Goal: Task Accomplishment & Management: Manage account settings

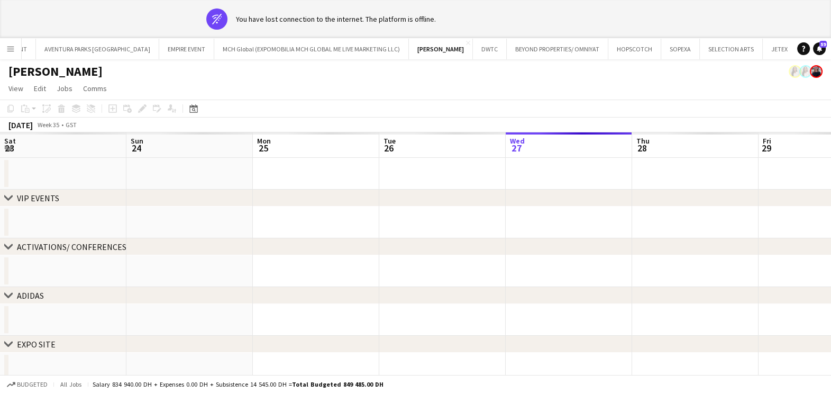
scroll to position [0, 414]
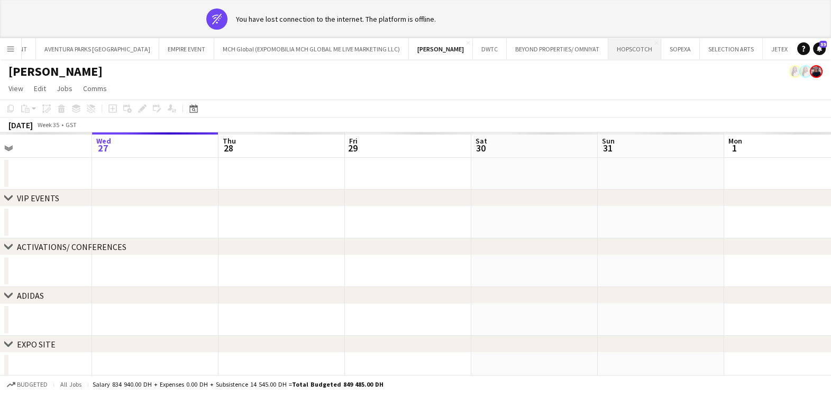
click at [609, 48] on button "HOPSCOTCH Close" at bounding box center [635, 49] width 53 height 21
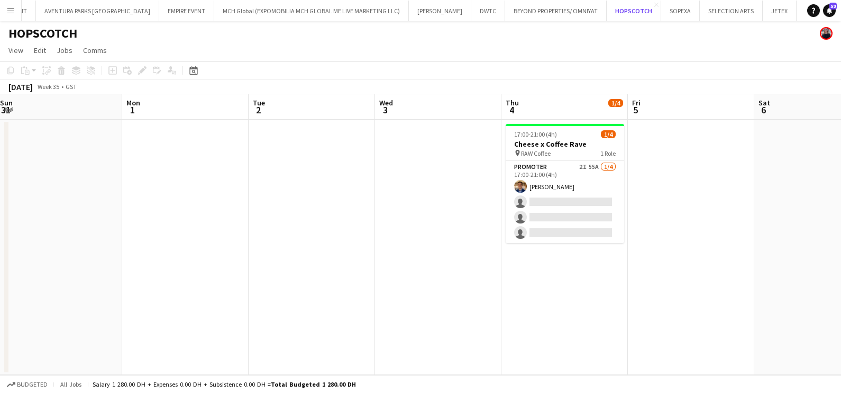
scroll to position [0, 384]
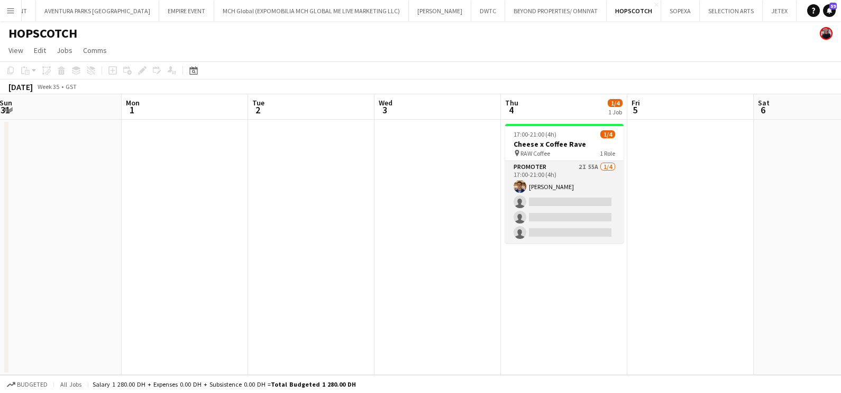
click at [573, 177] on app-card-role "Promoter 2I 55A [DATE] 17:00-21:00 (4h) [PERSON_NAME] single-neutral-actions si…" at bounding box center [564, 202] width 119 height 82
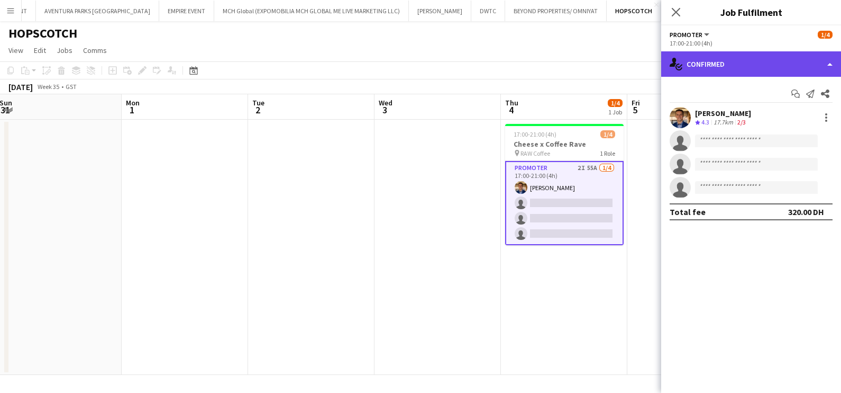
click at [720, 59] on div "single-neutral-actions-check-2 Confirmed" at bounding box center [751, 63] width 180 height 25
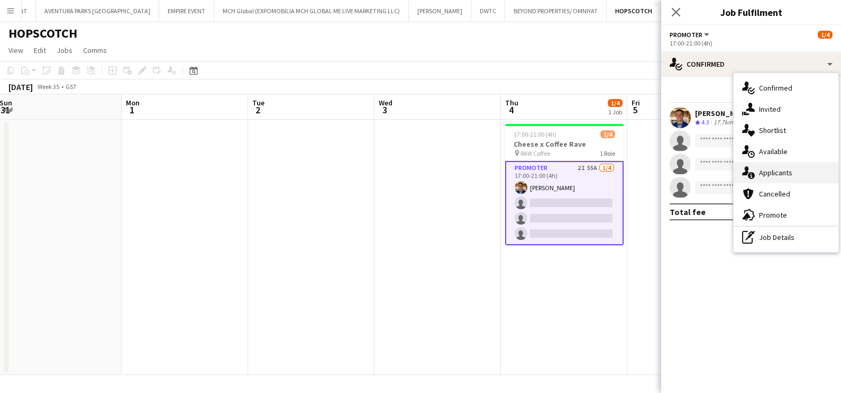
click at [776, 180] on div "single-neutral-actions-information Applicants" at bounding box center [786, 172] width 105 height 21
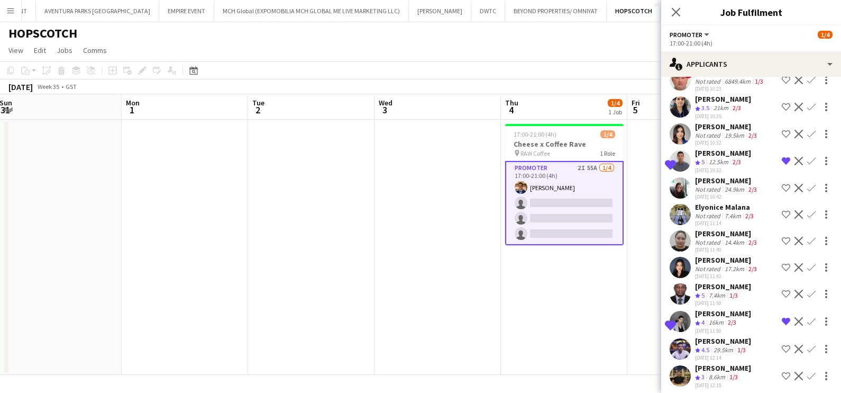
scroll to position [1197, 0]
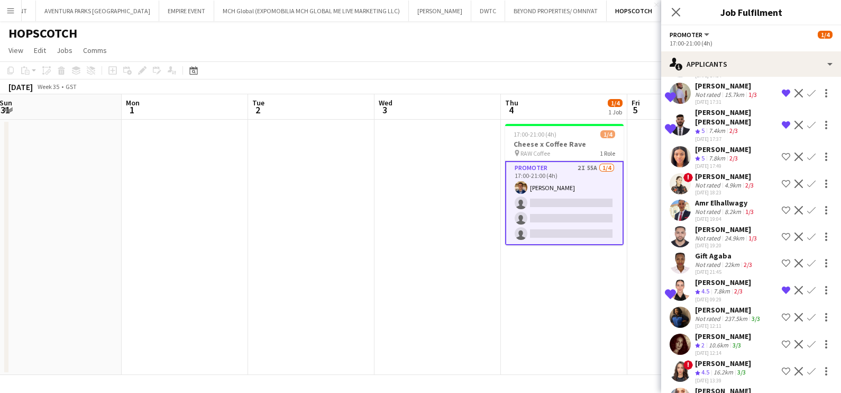
click at [719, 359] on div "[PERSON_NAME]" at bounding box center [723, 363] width 56 height 10
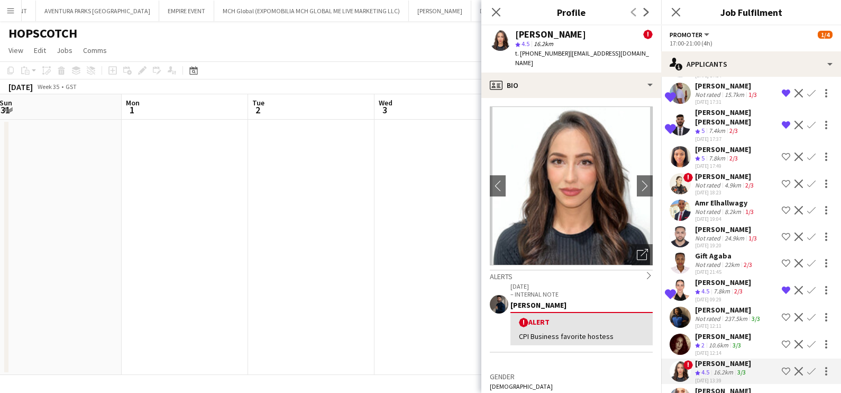
click at [782, 367] on app-icon "Shortlist crew" at bounding box center [786, 371] width 8 height 8
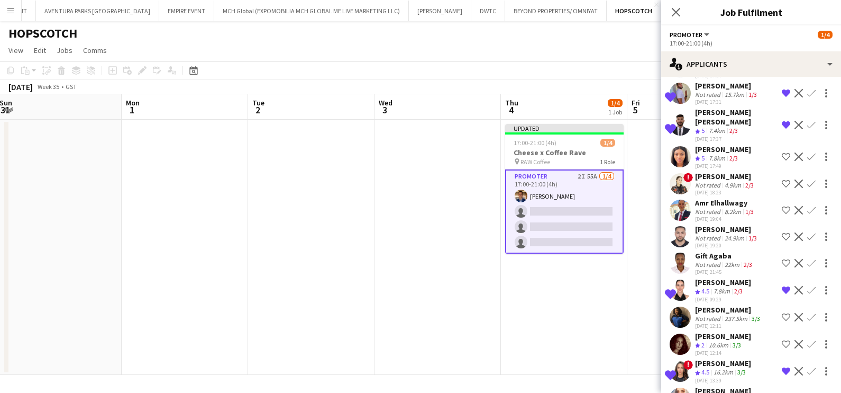
scroll to position [1246, 0]
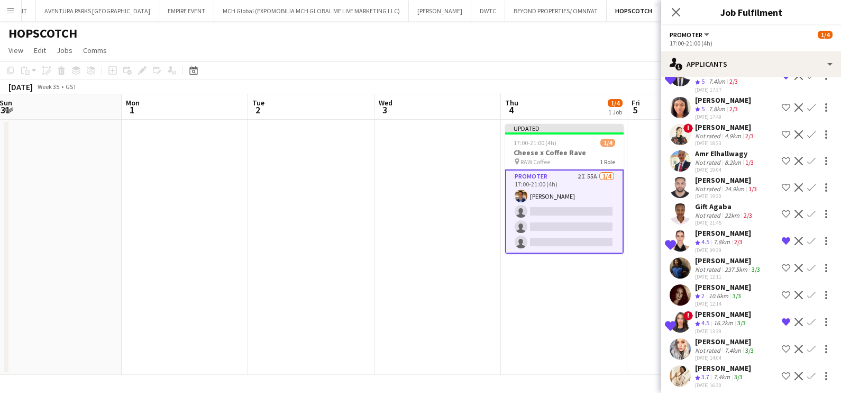
click at [707, 292] on div "Crew rating 2" at bounding box center [701, 296] width 12 height 9
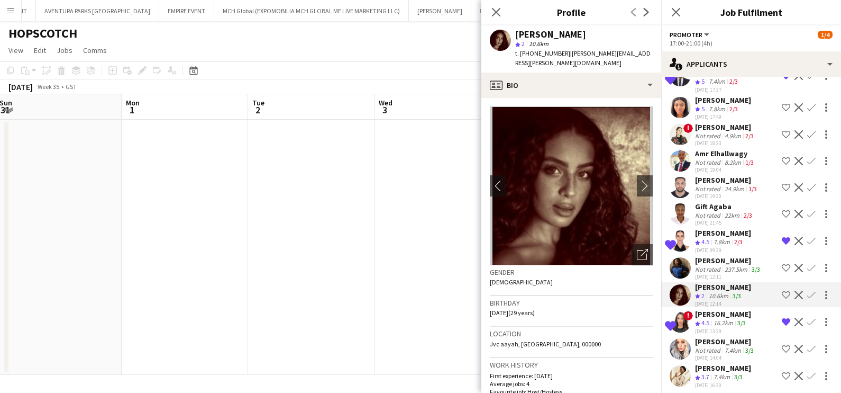
click at [712, 312] on div "[PERSON_NAME]" at bounding box center [723, 314] width 56 height 10
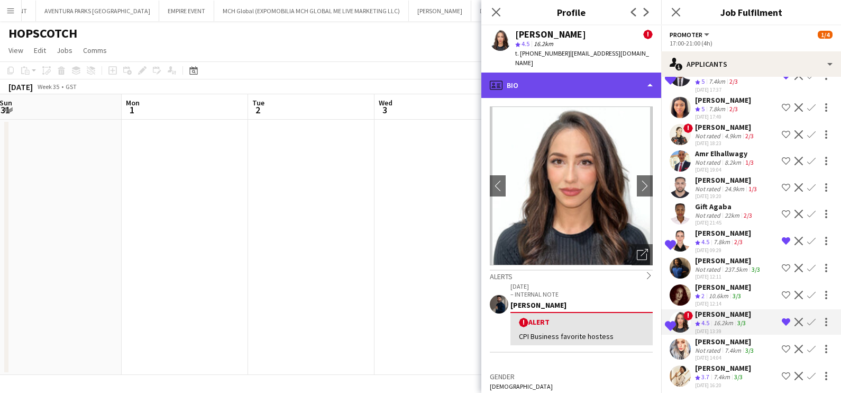
click at [570, 75] on div "profile Bio" at bounding box center [572, 84] width 180 height 25
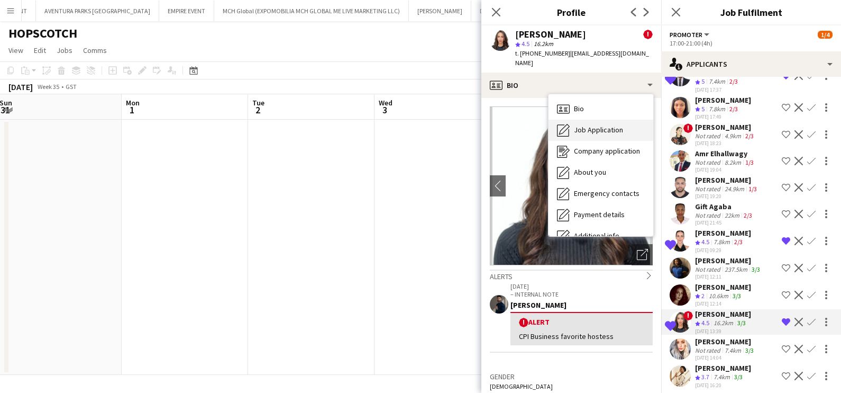
click at [582, 125] on span "Job Application" at bounding box center [598, 130] width 49 height 10
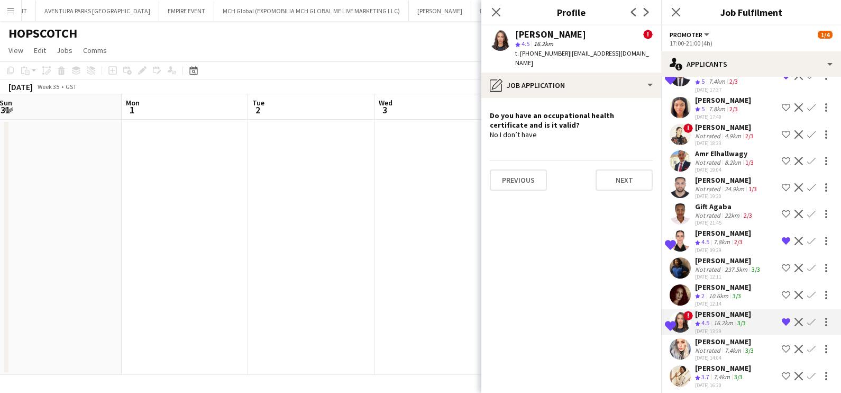
click at [718, 346] on div "Not rated" at bounding box center [709, 350] width 28 height 8
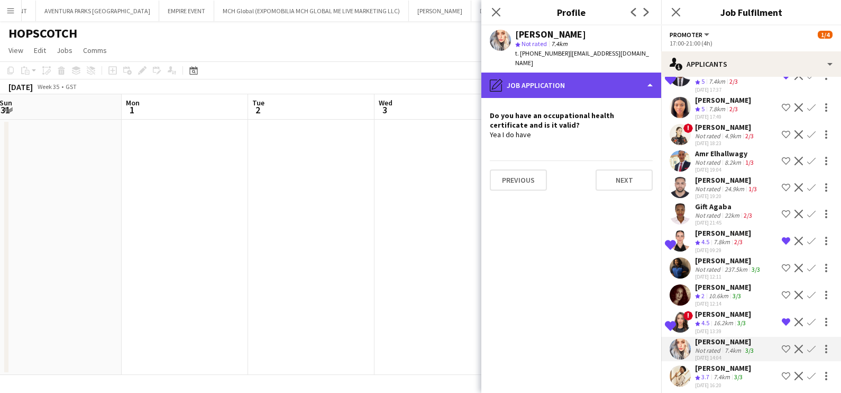
click at [559, 72] on div "pencil4 Job Application" at bounding box center [572, 84] width 180 height 25
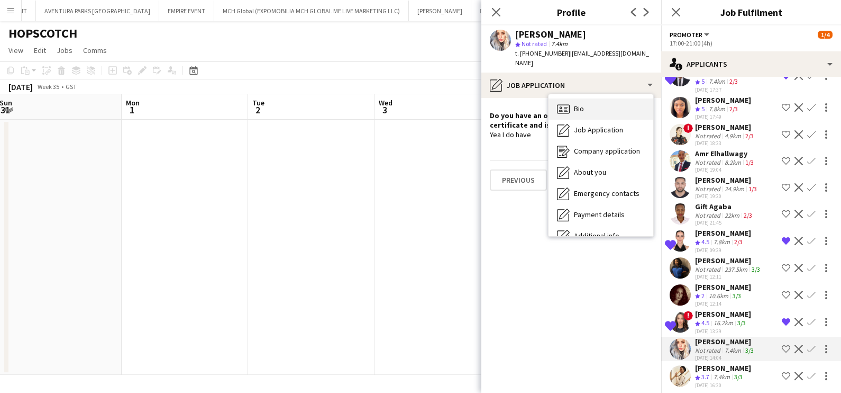
click at [569, 104] on icon at bounding box center [563, 108] width 13 height 9
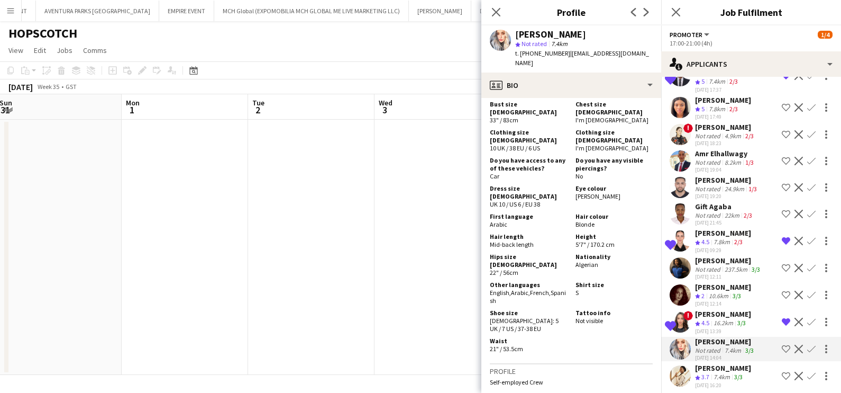
scroll to position [580, 0]
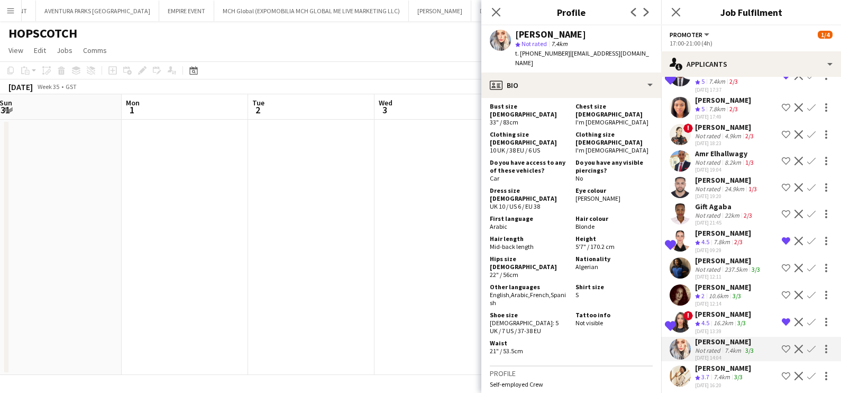
click at [782, 344] on app-icon "Shortlist crew" at bounding box center [786, 348] width 8 height 8
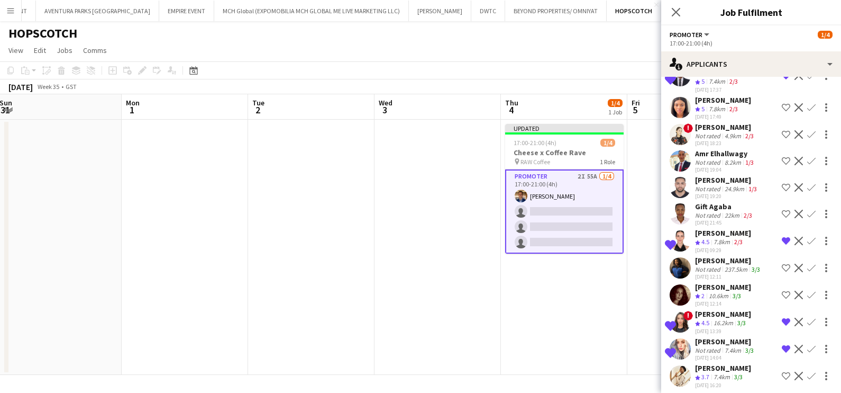
click at [704, 283] on div "[PERSON_NAME]" at bounding box center [723, 287] width 56 height 10
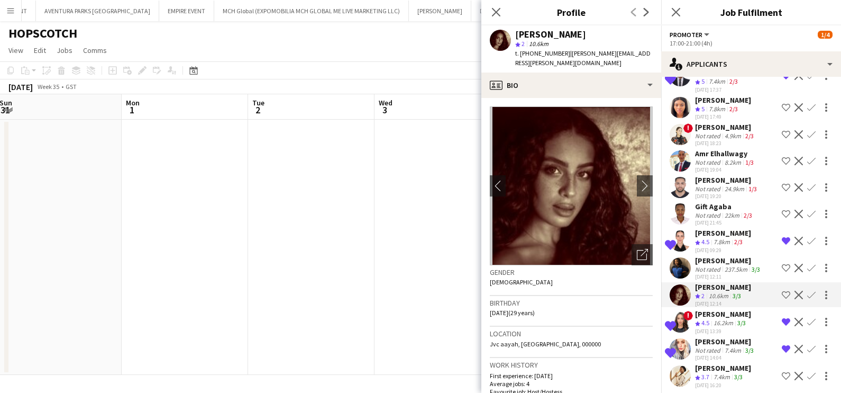
click at [706, 256] on div "[PERSON_NAME]" at bounding box center [728, 261] width 67 height 10
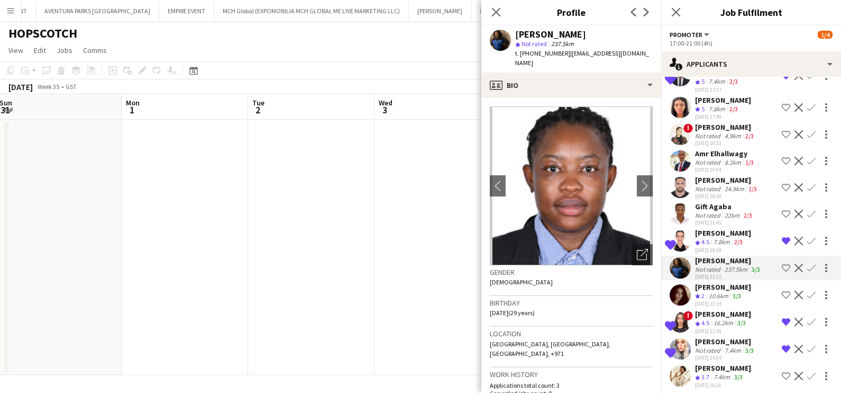
click at [710, 292] on div "10.6km" at bounding box center [719, 296] width 24 height 9
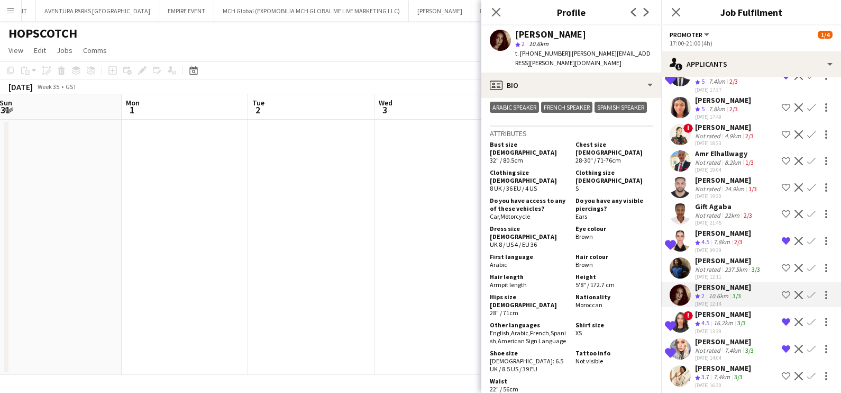
scroll to position [514, 0]
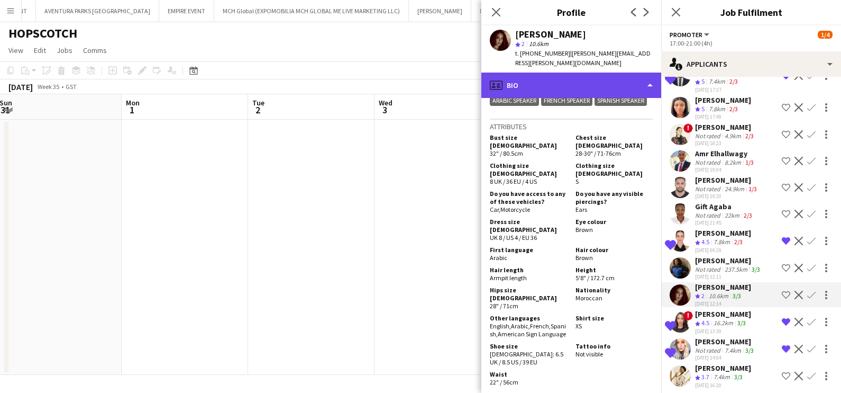
click at [574, 80] on div "profile Bio" at bounding box center [572, 84] width 180 height 25
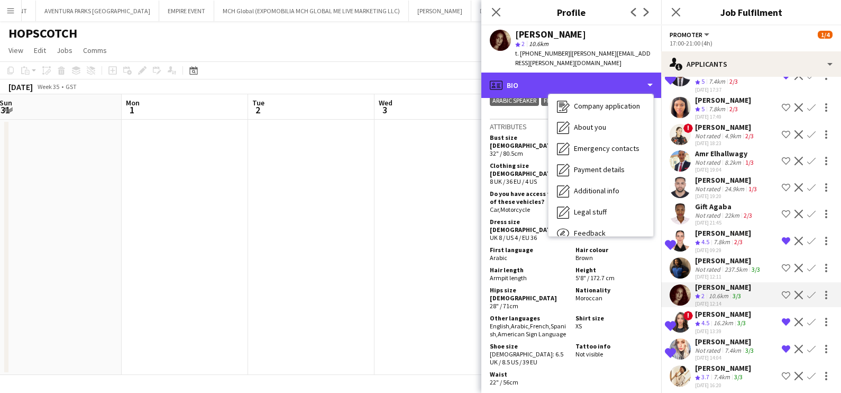
scroll to position [78, 0]
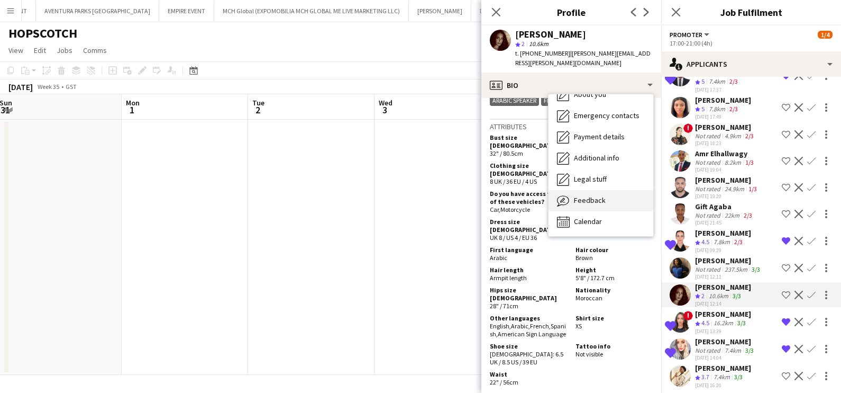
click at [621, 200] on div "Feedback Feedback" at bounding box center [601, 200] width 105 height 21
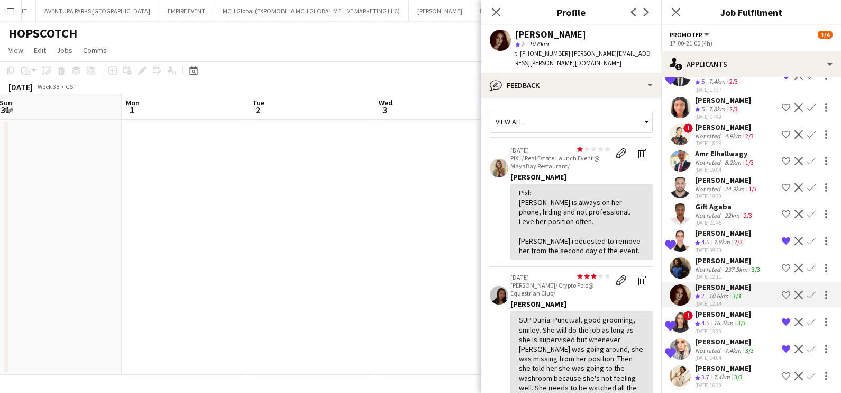
click at [416, 253] on app-date-cell at bounding box center [438, 247] width 126 height 255
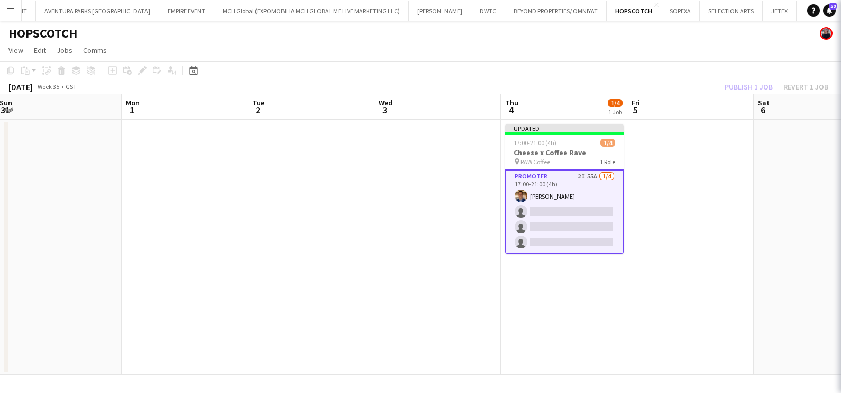
scroll to position [0, 0]
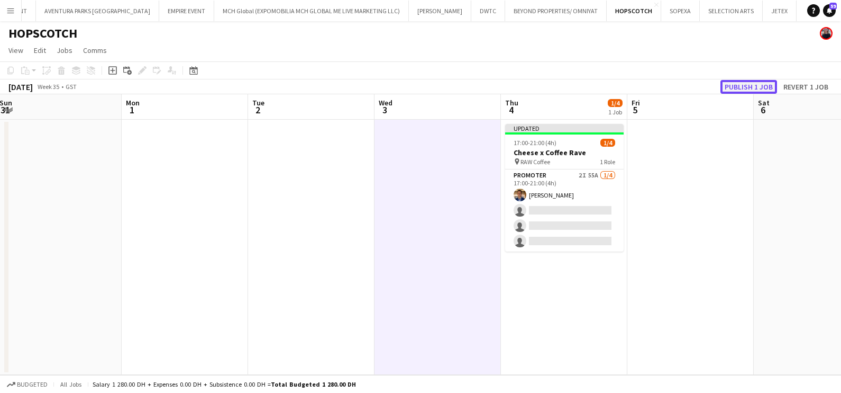
click at [744, 83] on button "Publish 1 job" at bounding box center [749, 87] width 57 height 14
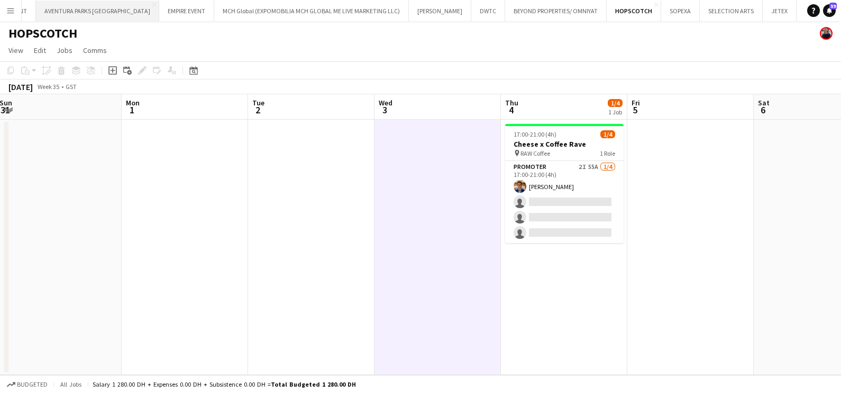
click at [69, 12] on button "AVENTURA PARKS DUBAI Close" at bounding box center [97, 11] width 123 height 21
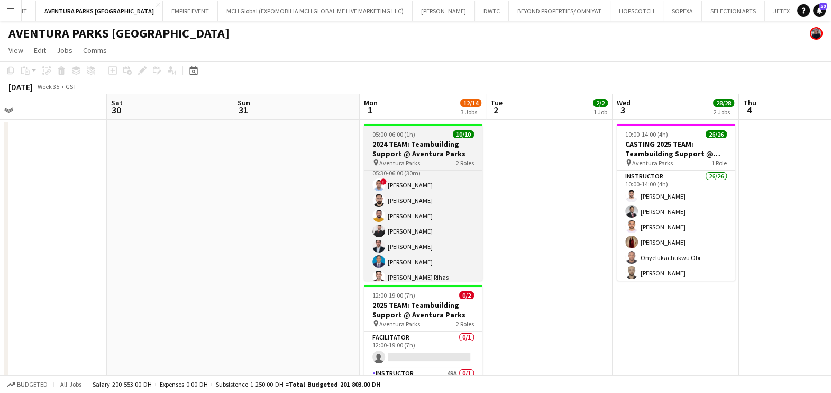
scroll to position [85, 0]
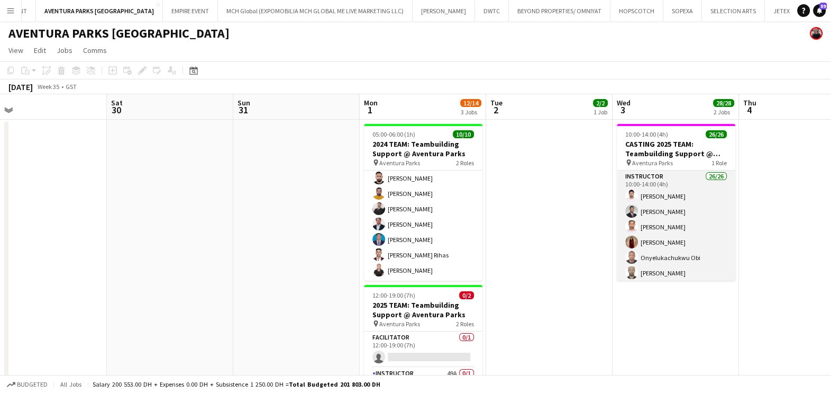
click at [651, 206] on app-card-role "Instructor 26/26 10:00-14:00 (4h) [PERSON_NAME] Aladdin [PERSON_NAME] [PERSON_N…" at bounding box center [676, 380] width 119 height 420
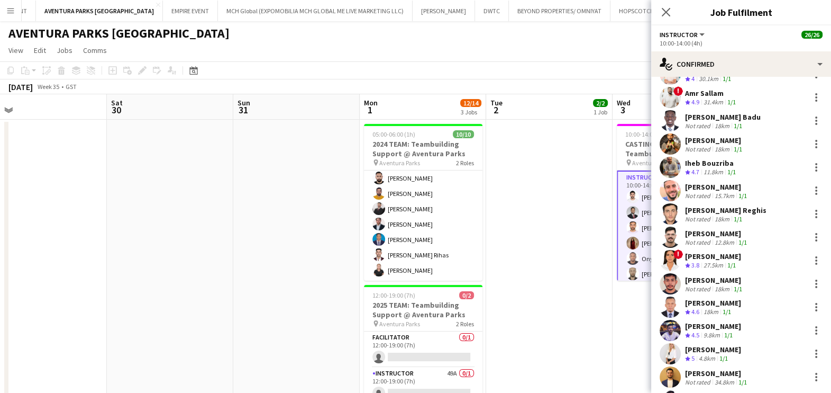
scroll to position [348, 0]
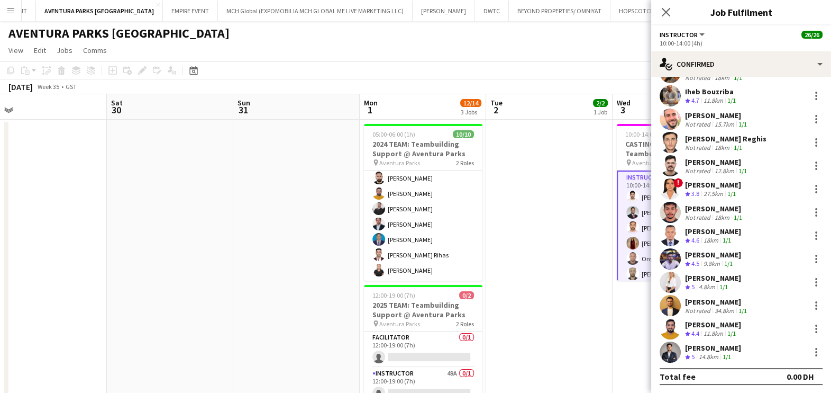
click at [512, 283] on app-date-cell at bounding box center [549, 273] width 126 height 306
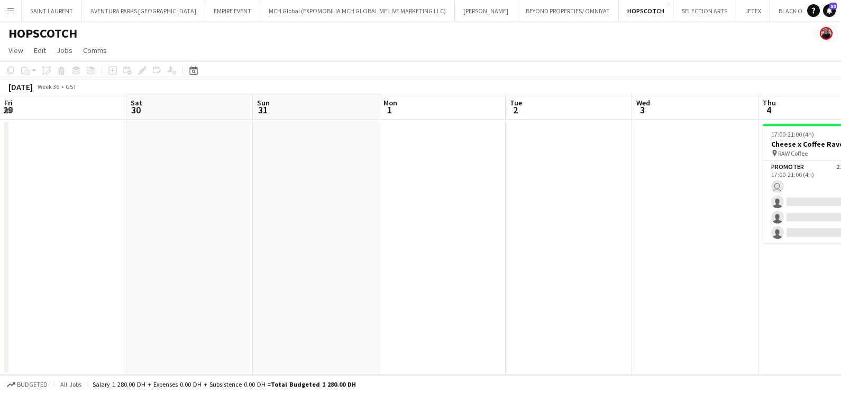
scroll to position [0, 421]
